Goal: Find specific page/section: Find specific page/section

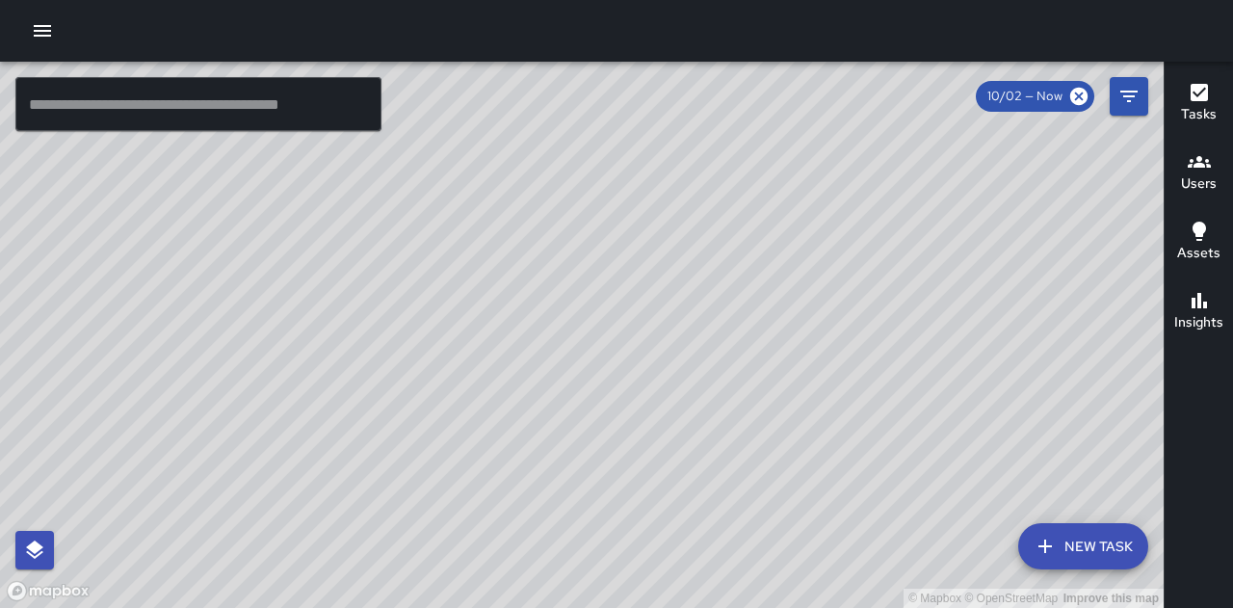
click at [1199, 174] on h6 "Users" at bounding box center [1199, 183] width 36 height 21
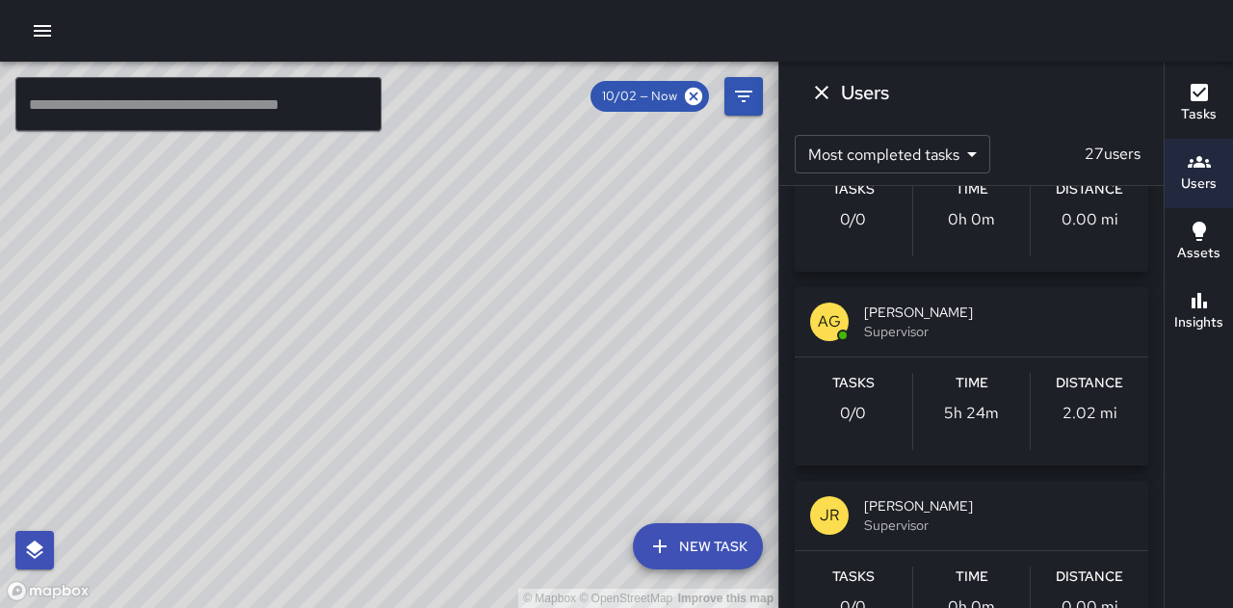
scroll to position [4811, 0]
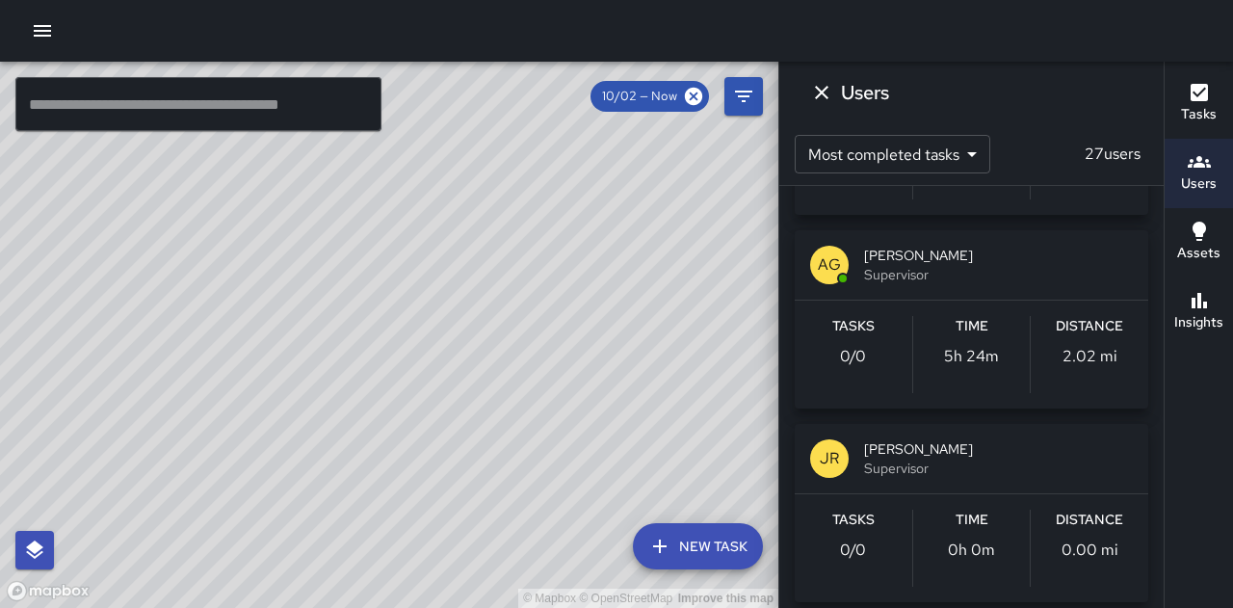
drag, startPoint x: 497, startPoint y: 455, endPoint x: 470, endPoint y: 442, distance: 30.1
click at [391, 348] on div "© Mapbox © OpenStreetMap Improve this map" at bounding box center [389, 335] width 778 height 546
drag, startPoint x: 378, startPoint y: 536, endPoint x: 393, endPoint y: 113, distance: 424.0
click at [393, 109] on div "© Mapbox © OpenStreetMap Improve this map" at bounding box center [389, 335] width 778 height 546
drag, startPoint x: 595, startPoint y: 448, endPoint x: 246, endPoint y: 129, distance: 473.1
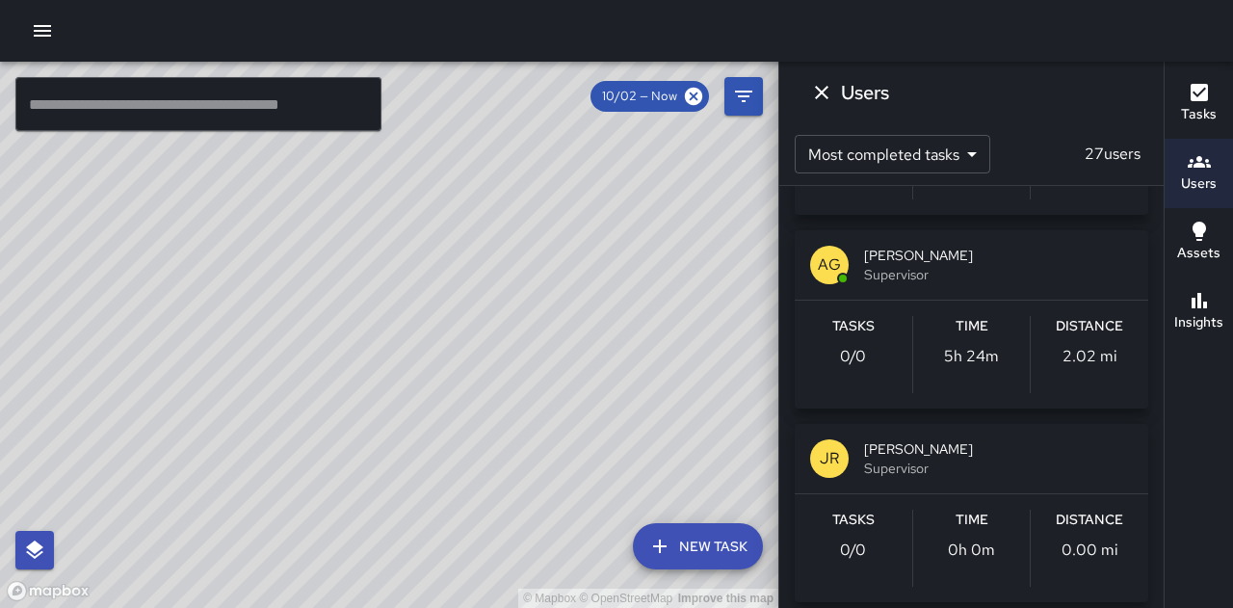
click at [246, 129] on div "© Mapbox © OpenStreetMap Improve this map ​ New Task 10/02 — Now Map Layers Tas…" at bounding box center [389, 335] width 778 height 546
drag, startPoint x: 716, startPoint y: 429, endPoint x: 671, endPoint y: 103, distance: 328.6
click at [684, 76] on div "© Mapbox © OpenStreetMap Improve this map" at bounding box center [389, 335] width 778 height 546
drag, startPoint x: 412, startPoint y: 378, endPoint x: 700, endPoint y: 492, distance: 309.5
click at [700, 492] on div "© Mapbox © OpenStreetMap Improve this map" at bounding box center [389, 335] width 778 height 546
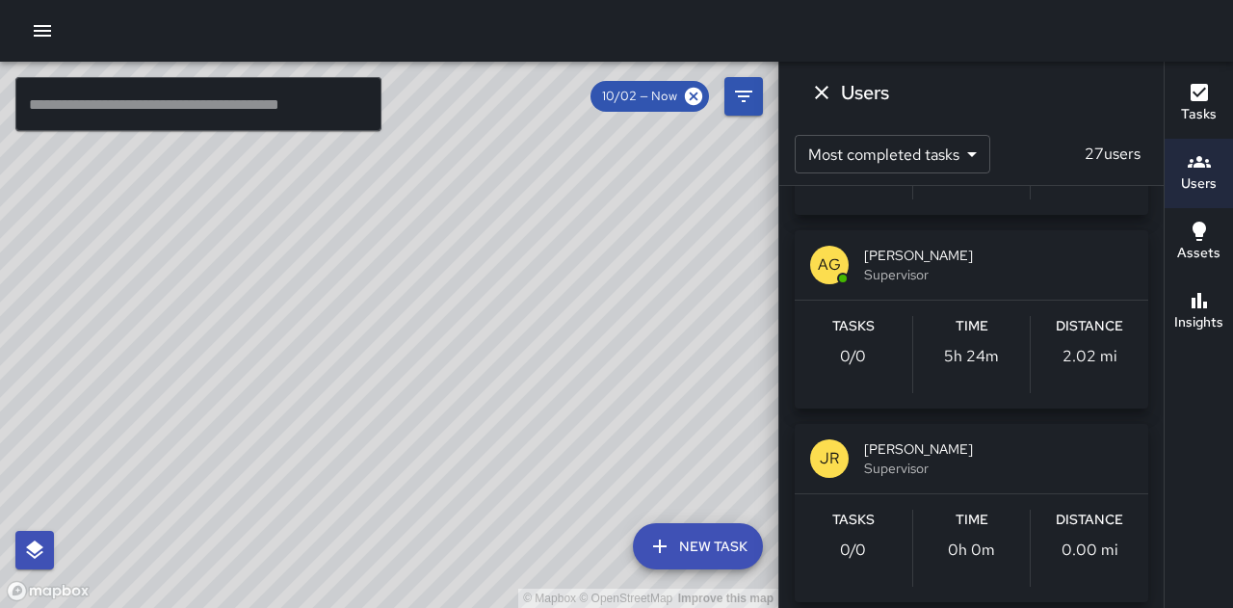
drag, startPoint x: 397, startPoint y: 177, endPoint x: 634, endPoint y: 652, distance: 530.6
click at [634, 607] on html "© Mapbox © OpenStreetMap Improve this map ​ New Task 10/02 — Now Map Layers Tas…" at bounding box center [616, 304] width 1233 height 608
drag, startPoint x: 358, startPoint y: 278, endPoint x: 630, endPoint y: 507, distance: 355.3
click at [630, 507] on div "© Mapbox © OpenStreetMap Improve this map" at bounding box center [389, 335] width 778 height 546
drag, startPoint x: 449, startPoint y: 177, endPoint x: 470, endPoint y: 373, distance: 196.6
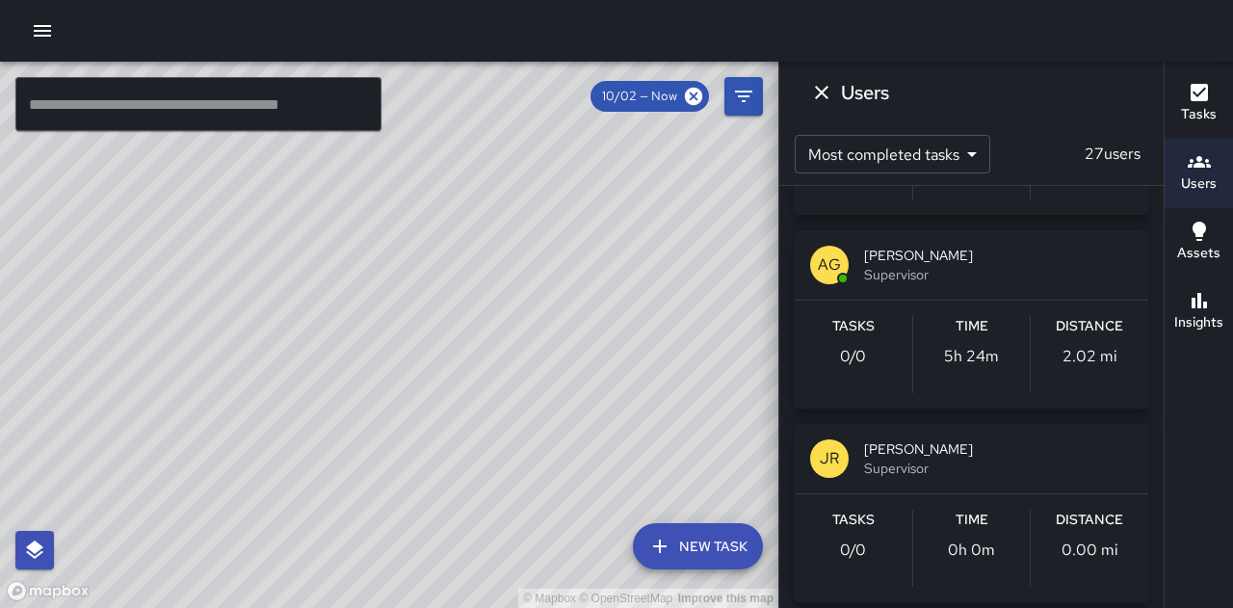
click at [445, 567] on div "© Mapbox © OpenStreetMap Improve this map" at bounding box center [389, 335] width 778 height 546
drag, startPoint x: 458, startPoint y: 261, endPoint x: 428, endPoint y: 462, distance: 203.6
click at [447, 417] on div "© Mapbox © OpenStreetMap Improve this map" at bounding box center [389, 335] width 778 height 546
click at [318, 574] on div "© Mapbox © OpenStreetMap Improve this map" at bounding box center [389, 335] width 778 height 546
click at [318, 573] on div "© Mapbox © OpenStreetMap Improve this map" at bounding box center [389, 335] width 778 height 546
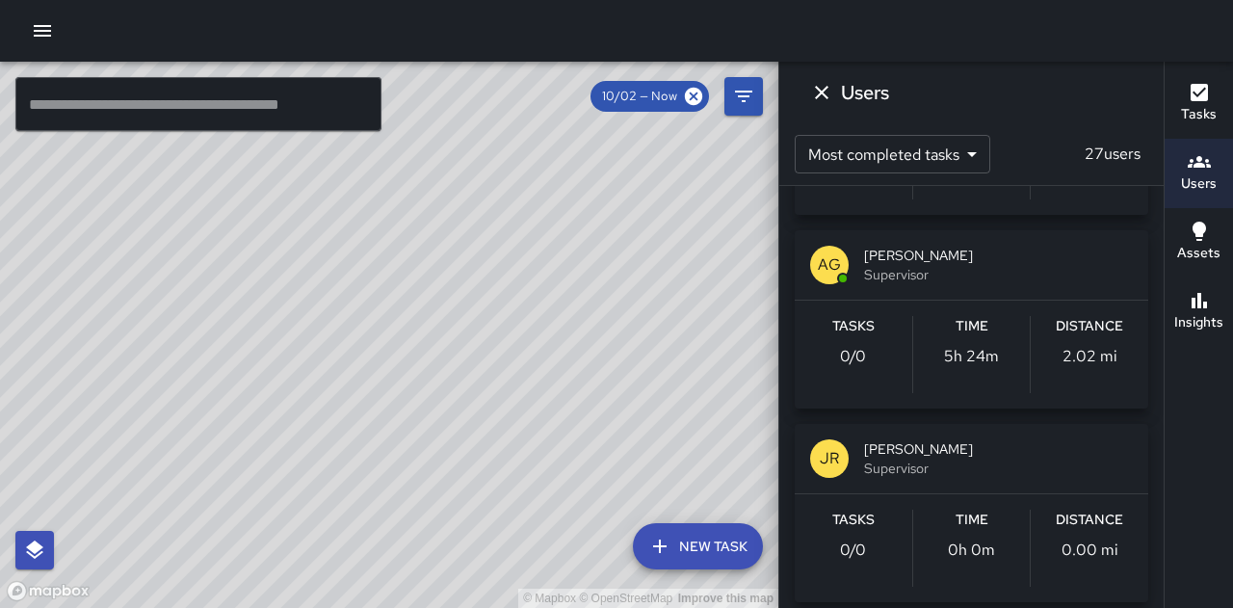
drag, startPoint x: 343, startPoint y: 511, endPoint x: 354, endPoint y: 290, distance: 221.8
click at [353, 292] on div "© Mapbox © OpenStreetMap Improve this map" at bounding box center [389, 335] width 778 height 546
click at [820, 86] on icon "Dismiss" at bounding box center [821, 92] width 23 height 23
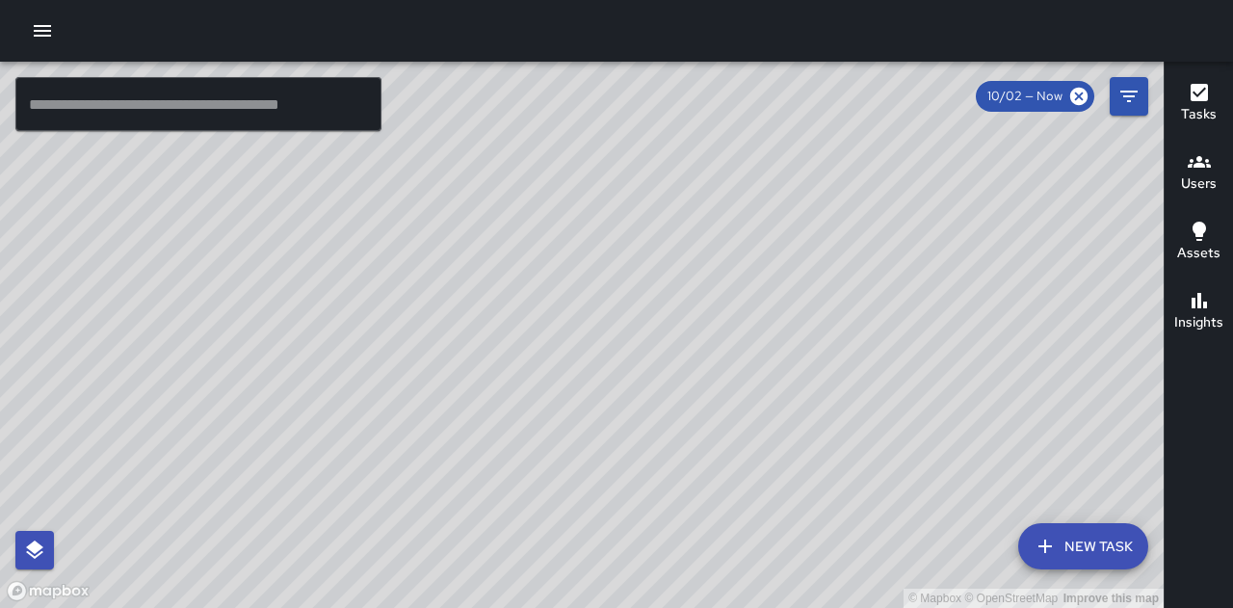
drag, startPoint x: 877, startPoint y: 224, endPoint x: 797, endPoint y: 303, distance: 112.4
click at [786, 309] on div "© Mapbox © OpenStreetMap Improve this map" at bounding box center [581, 335] width 1163 height 546
drag, startPoint x: 743, startPoint y: 450, endPoint x: 716, endPoint y: 315, distance: 137.5
click at [716, 315] on div "© Mapbox © OpenStreetMap Improve this map" at bounding box center [581, 335] width 1163 height 546
drag, startPoint x: 491, startPoint y: 259, endPoint x: 534, endPoint y: 400, distance: 147.1
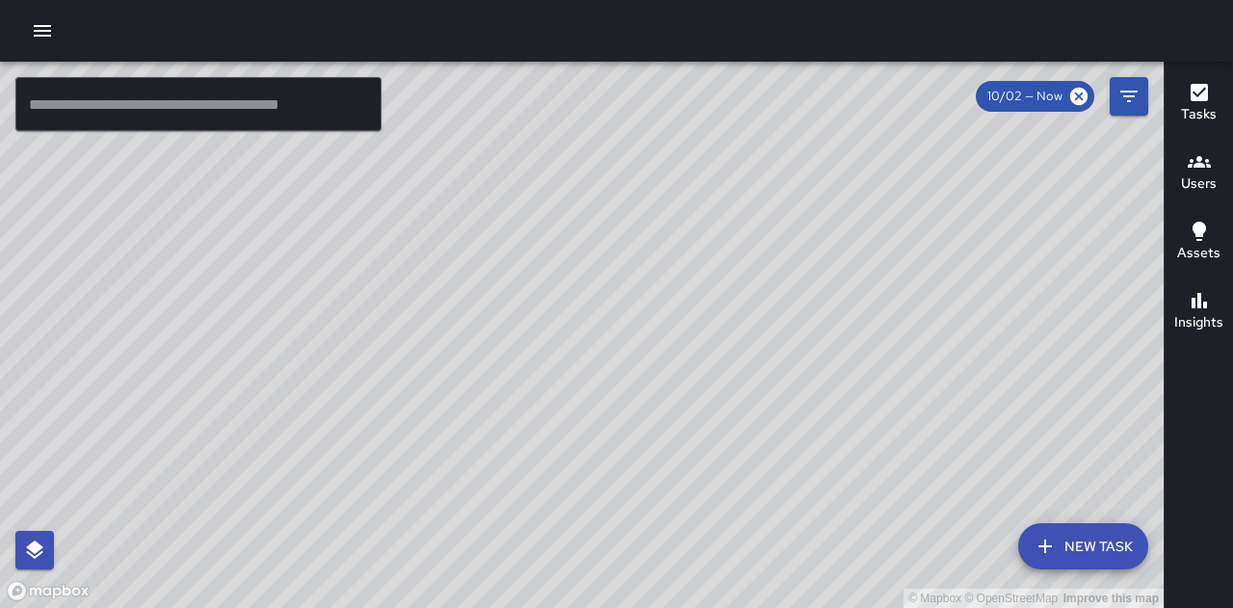
click at [534, 400] on div "© Mapbox © OpenStreetMap Improve this map" at bounding box center [581, 335] width 1163 height 546
drag, startPoint x: 561, startPoint y: 391, endPoint x: 445, endPoint y: 261, distance: 174.6
click at [449, 262] on div "© Mapbox © OpenStreetMap Improve this map" at bounding box center [581, 335] width 1163 height 546
drag, startPoint x: 727, startPoint y: 242, endPoint x: 559, endPoint y: 131, distance: 201.7
click at [554, 130] on div "© Mapbox © OpenStreetMap Improve this map" at bounding box center [581, 335] width 1163 height 546
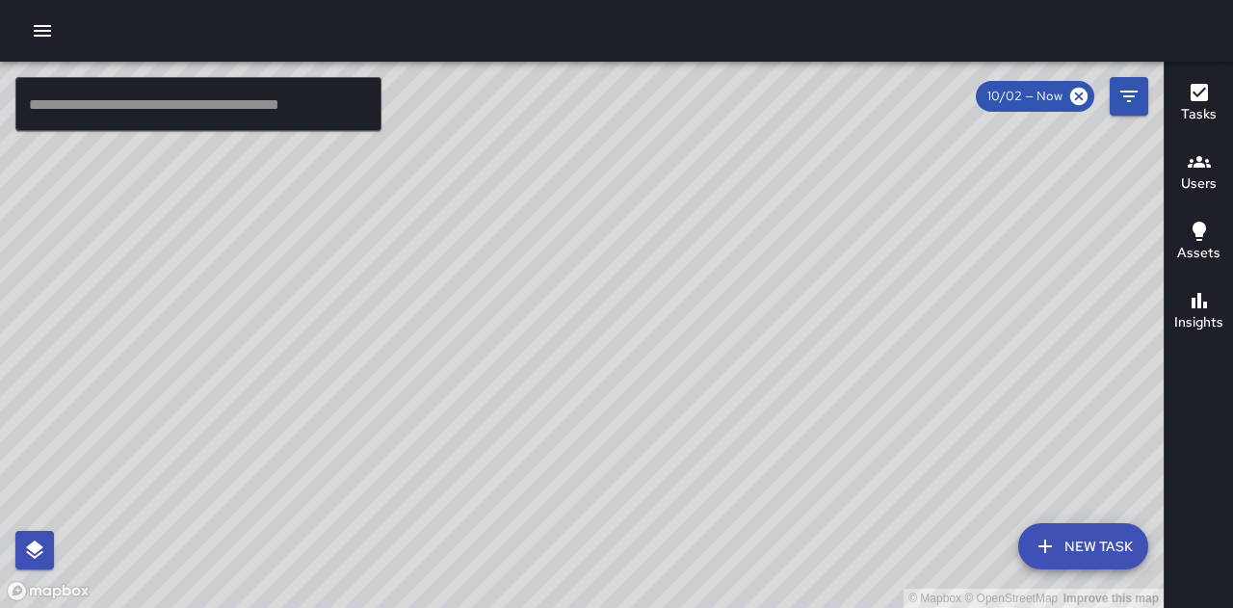
drag, startPoint x: 324, startPoint y: 421, endPoint x: 542, endPoint y: 557, distance: 257.3
click at [542, 561] on div "© Mapbox © OpenStreetMap Improve this map" at bounding box center [581, 335] width 1163 height 546
drag, startPoint x: 653, startPoint y: 278, endPoint x: 451, endPoint y: 517, distance: 312.9
click at [451, 517] on div "© Mapbox © OpenStreetMap Improve this map" at bounding box center [581, 335] width 1163 height 546
drag, startPoint x: 803, startPoint y: 233, endPoint x: 835, endPoint y: 466, distance: 235.2
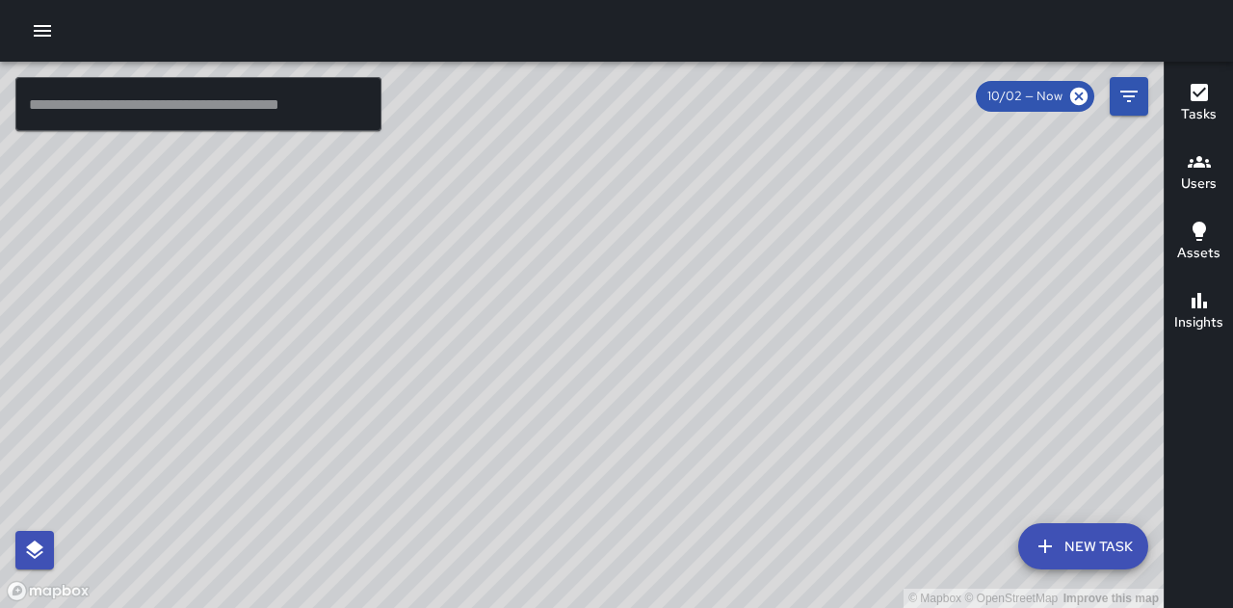
click at [834, 473] on div "© Mapbox © OpenStreetMap Improve this map" at bounding box center [581, 335] width 1163 height 546
drag, startPoint x: 757, startPoint y: 298, endPoint x: 727, endPoint y: 285, distance: 32.4
click at [728, 286] on div "© Mapbox © OpenStreetMap Improve this map" at bounding box center [581, 335] width 1163 height 546
click at [1186, 179] on h6 "Users" at bounding box center [1199, 183] width 36 height 21
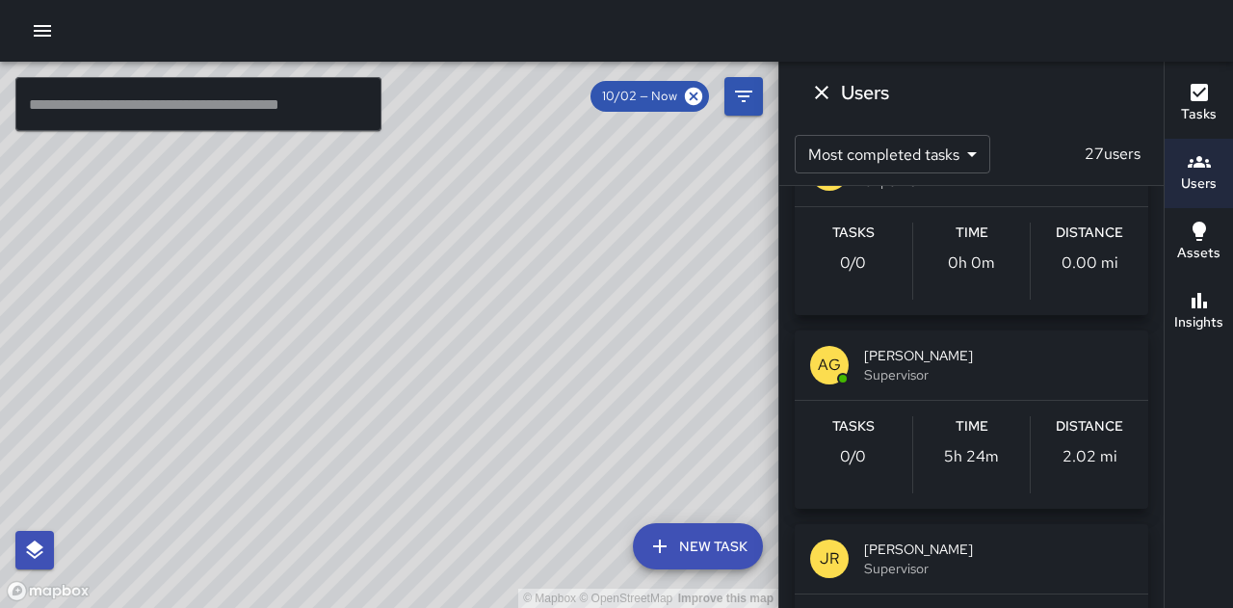
scroll to position [4695, 0]
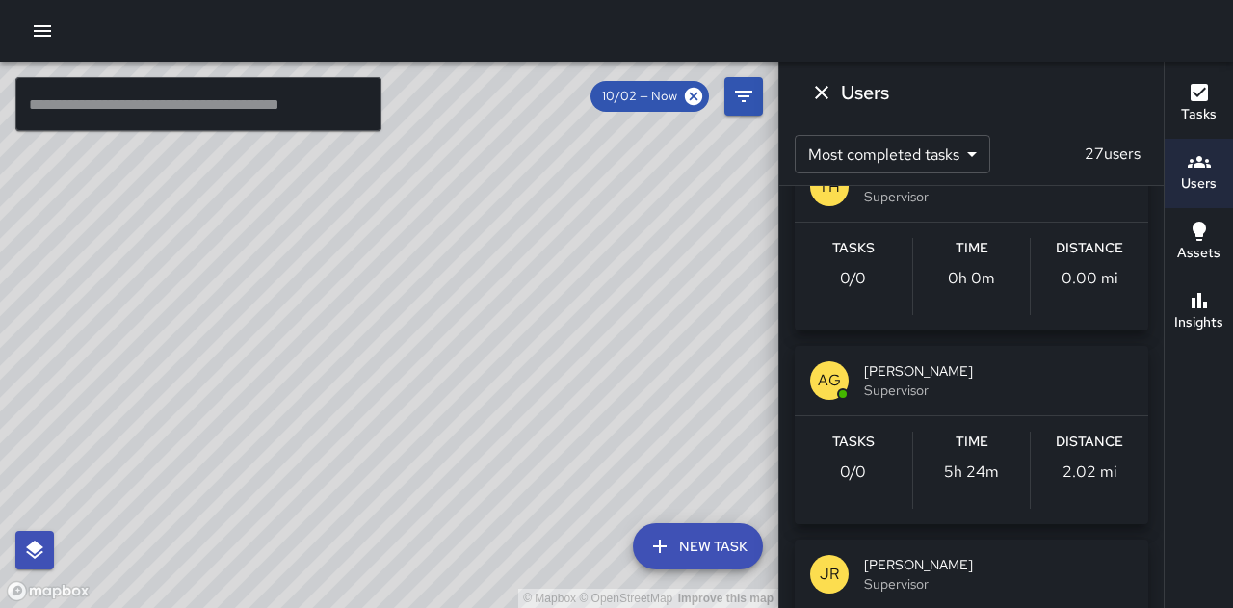
click at [1163, 190] on div "Tasks Users Assets Insights" at bounding box center [1197, 335] width 69 height 546
click at [1164, 189] on button "Users" at bounding box center [1198, 173] width 68 height 69
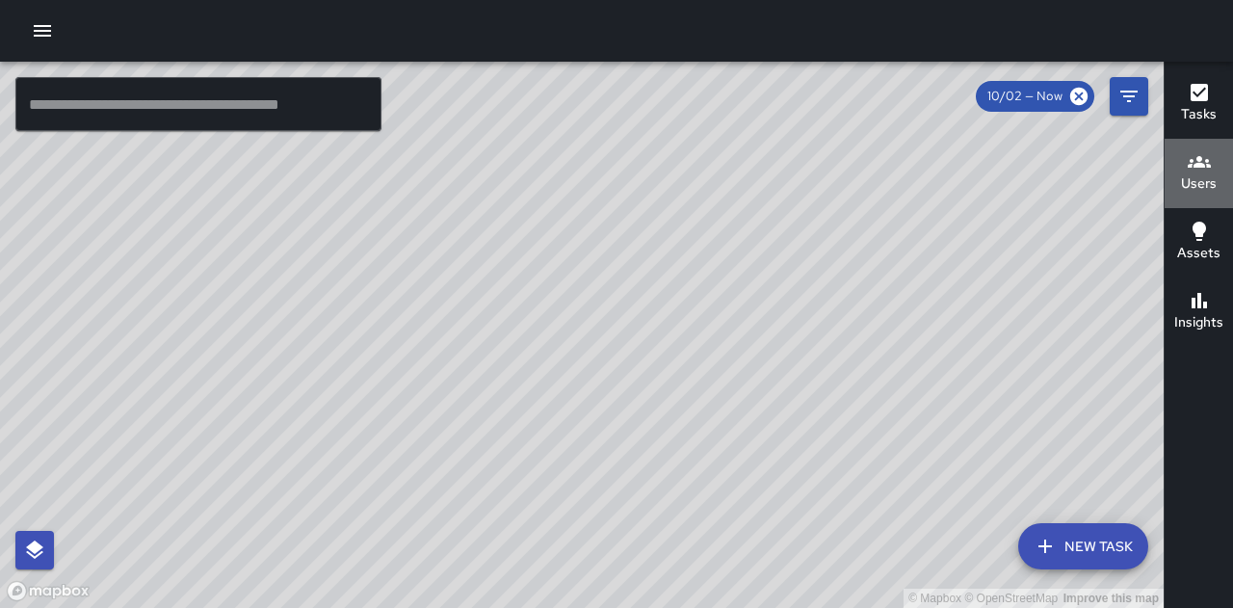
click at [1165, 189] on button "Users" at bounding box center [1198, 173] width 68 height 69
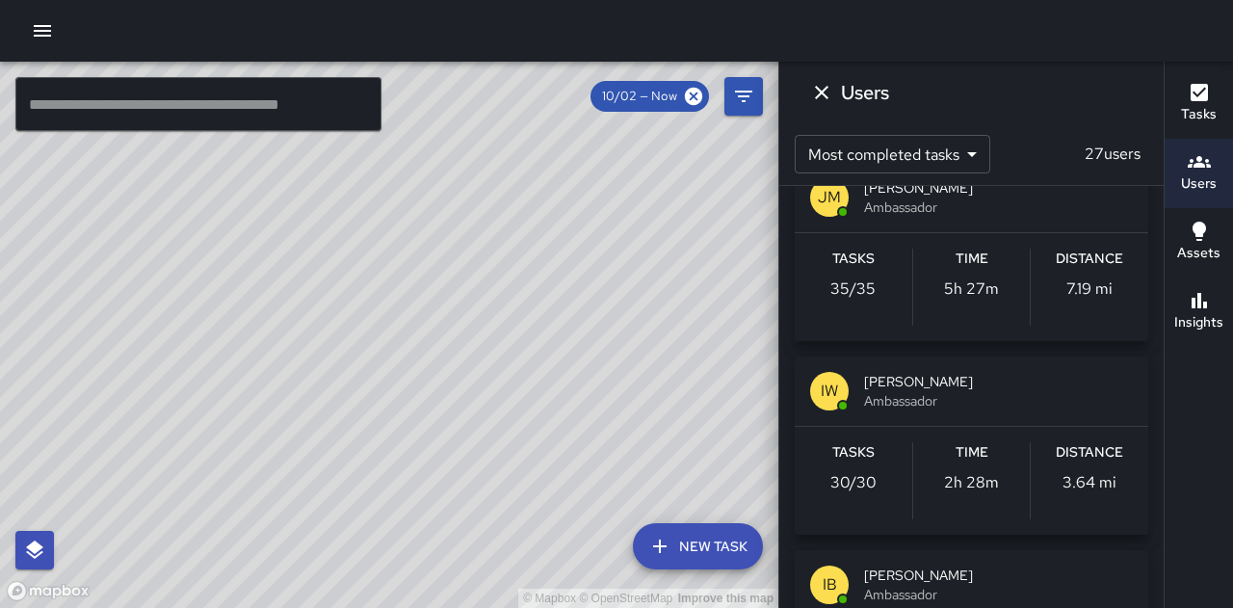
scroll to position [0, 0]
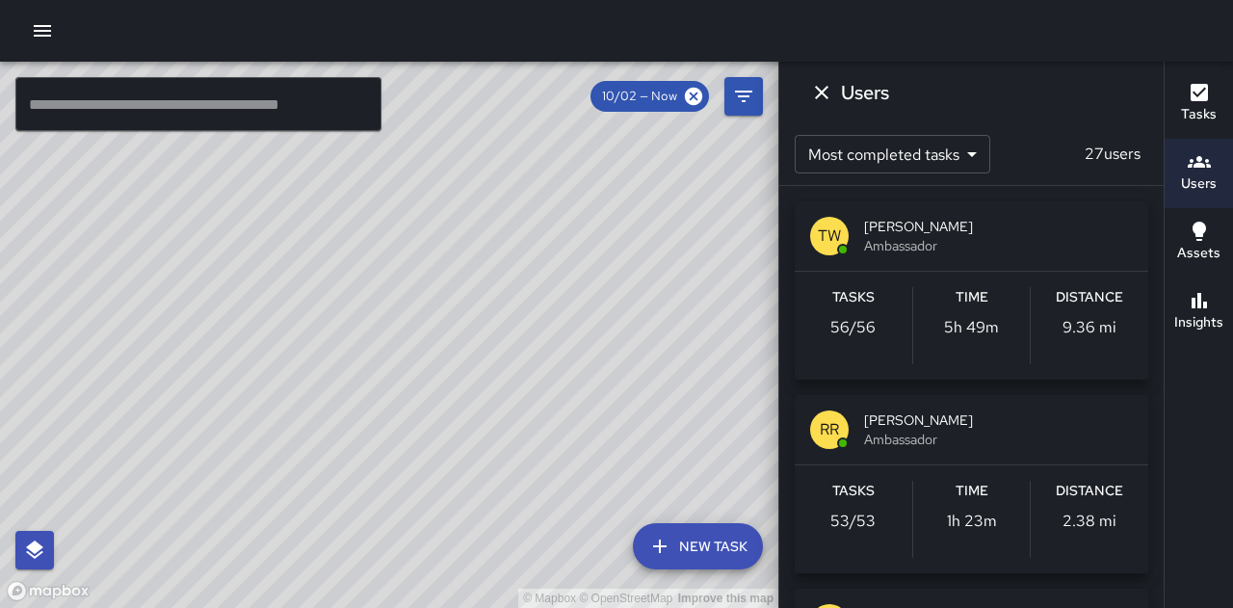
click at [493, 206] on div "© Mapbox © OpenStreetMap Improve this map" at bounding box center [389, 335] width 778 height 546
click at [520, 347] on div "© Mapbox © OpenStreetMap Improve this map" at bounding box center [389, 335] width 778 height 546
click at [522, 346] on div "© Mapbox © OpenStreetMap Improve this map" at bounding box center [389, 335] width 778 height 546
click at [819, 95] on icon "Dismiss" at bounding box center [821, 92] width 23 height 23
